Goal: Task Accomplishment & Management: Use online tool/utility

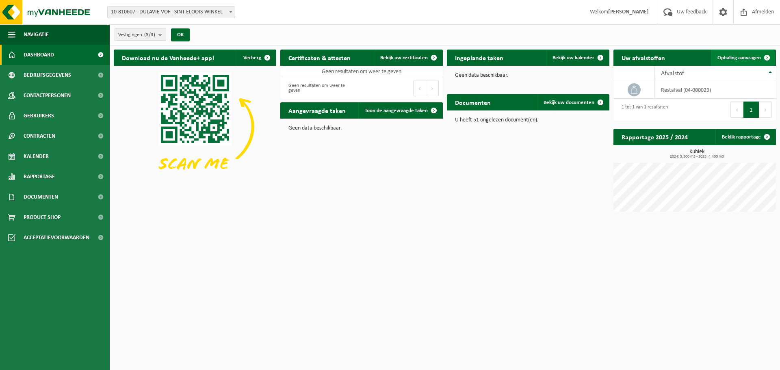
click at [745, 58] on span "Ophaling aanvragen" at bounding box center [738, 57] width 43 height 5
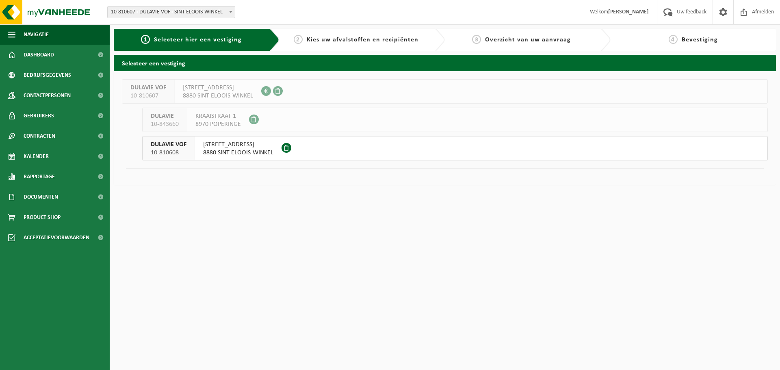
click at [249, 144] on span "IZEGEMSESTRAAT 74" at bounding box center [238, 145] width 70 height 8
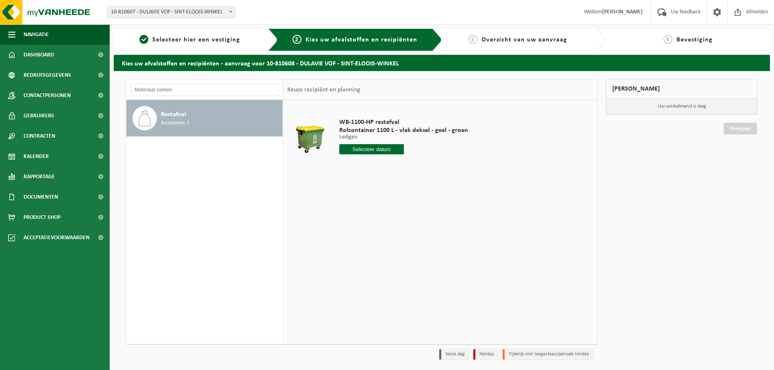
click at [367, 149] on input "text" at bounding box center [371, 149] width 65 height 10
click at [405, 235] on div "22" at bounding box center [404, 234] width 14 height 13
type input "Van 2025-08-22"
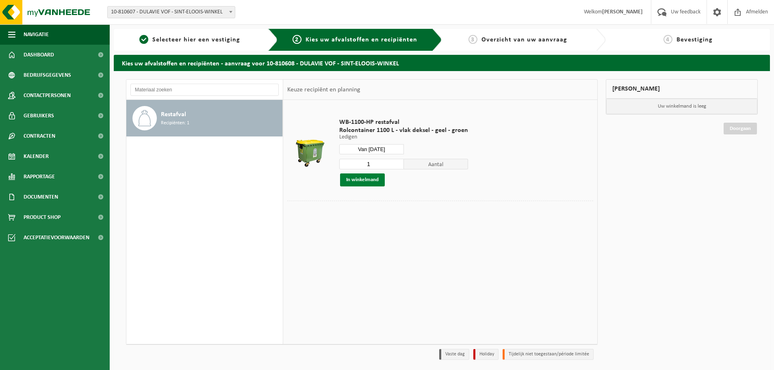
click at [366, 182] on button "In winkelmand" at bounding box center [362, 179] width 45 height 13
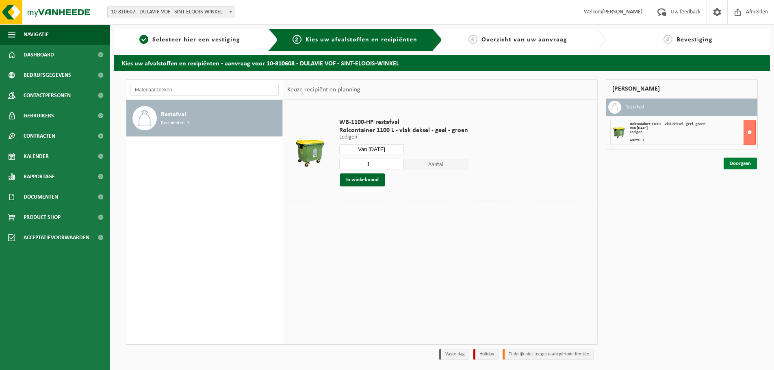
click at [735, 163] on link "Doorgaan" at bounding box center [740, 164] width 33 height 12
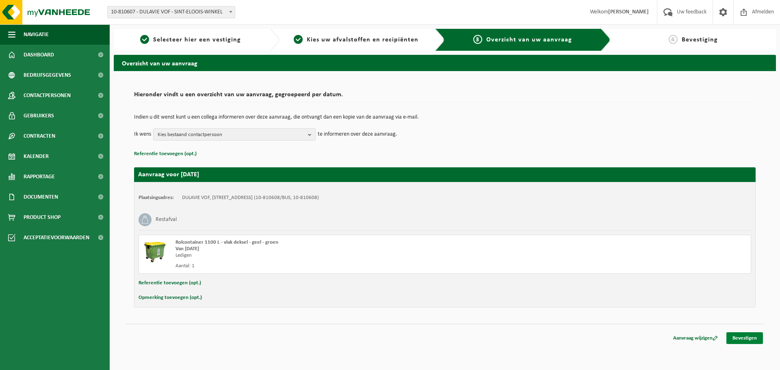
click at [747, 339] on link "Bevestigen" at bounding box center [744, 338] width 37 height 12
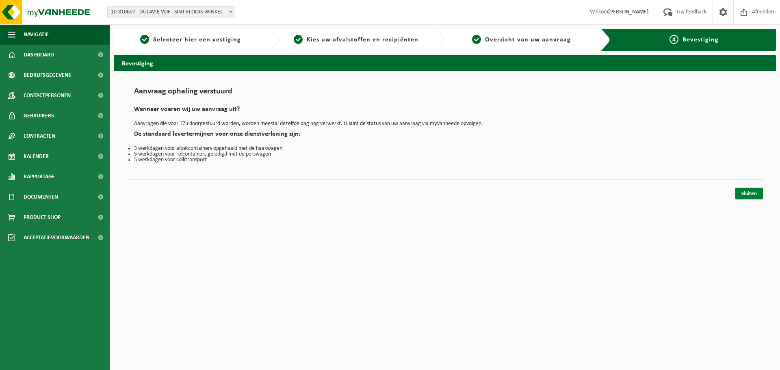
click at [746, 193] on link "Sluiten" at bounding box center [749, 194] width 28 height 12
